Goal: Information Seeking & Learning: Find specific fact

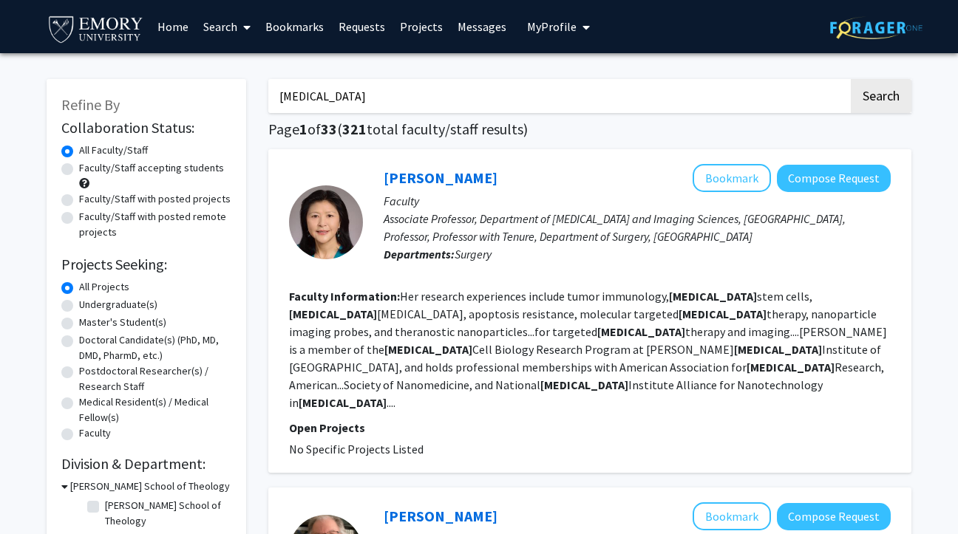
click at [443, 95] on input "[MEDICAL_DATA]" at bounding box center [558, 96] width 580 height 34
click at [443, 96] on input "[MEDICAL_DATA]" at bounding box center [558, 96] width 580 height 34
click at [851, 79] on button "Search" at bounding box center [881, 96] width 61 height 34
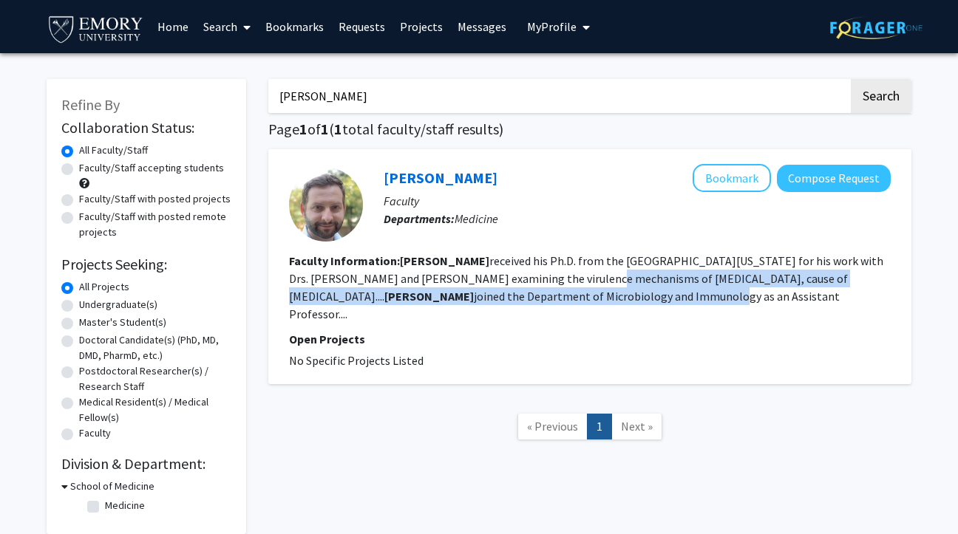
drag, startPoint x: 497, startPoint y: 275, endPoint x: 497, endPoint y: 289, distance: 14.0
click at [497, 289] on fg-read-more "[PERSON_NAME] received his Ph.D. from the [GEOGRAPHIC_DATA][US_STATE] for his w…" at bounding box center [586, 287] width 594 height 68
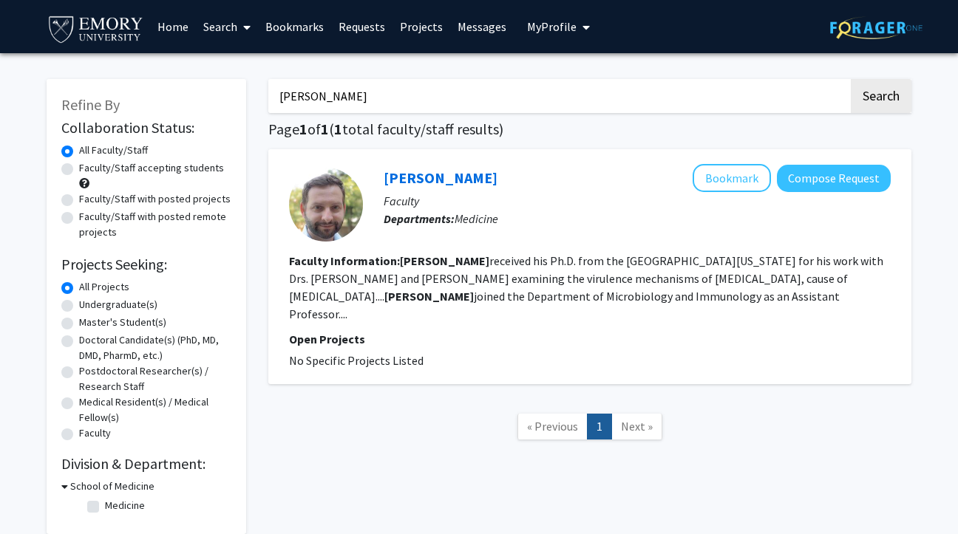
type input "[MEDICAL_DATA]"
